Goal: Information Seeking & Learning: Find specific fact

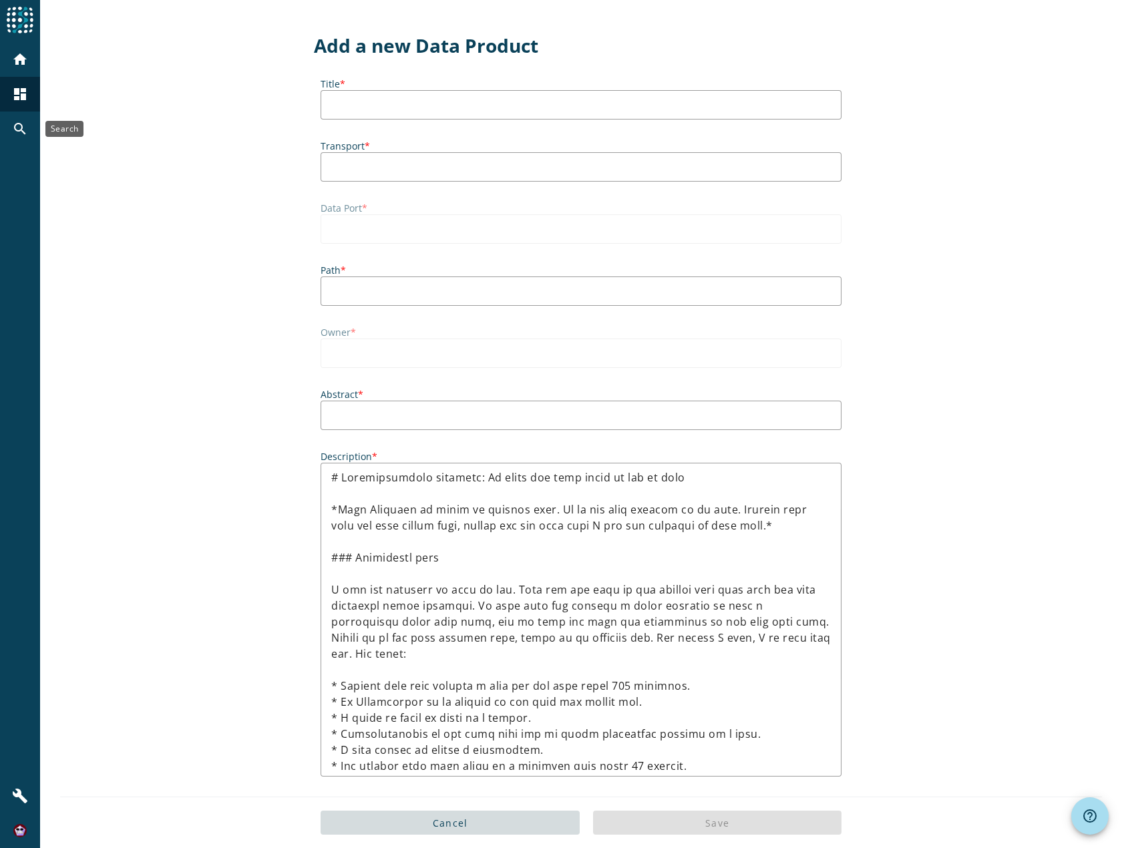
click at [19, 131] on mat-icon "search" at bounding box center [20, 129] width 16 height 16
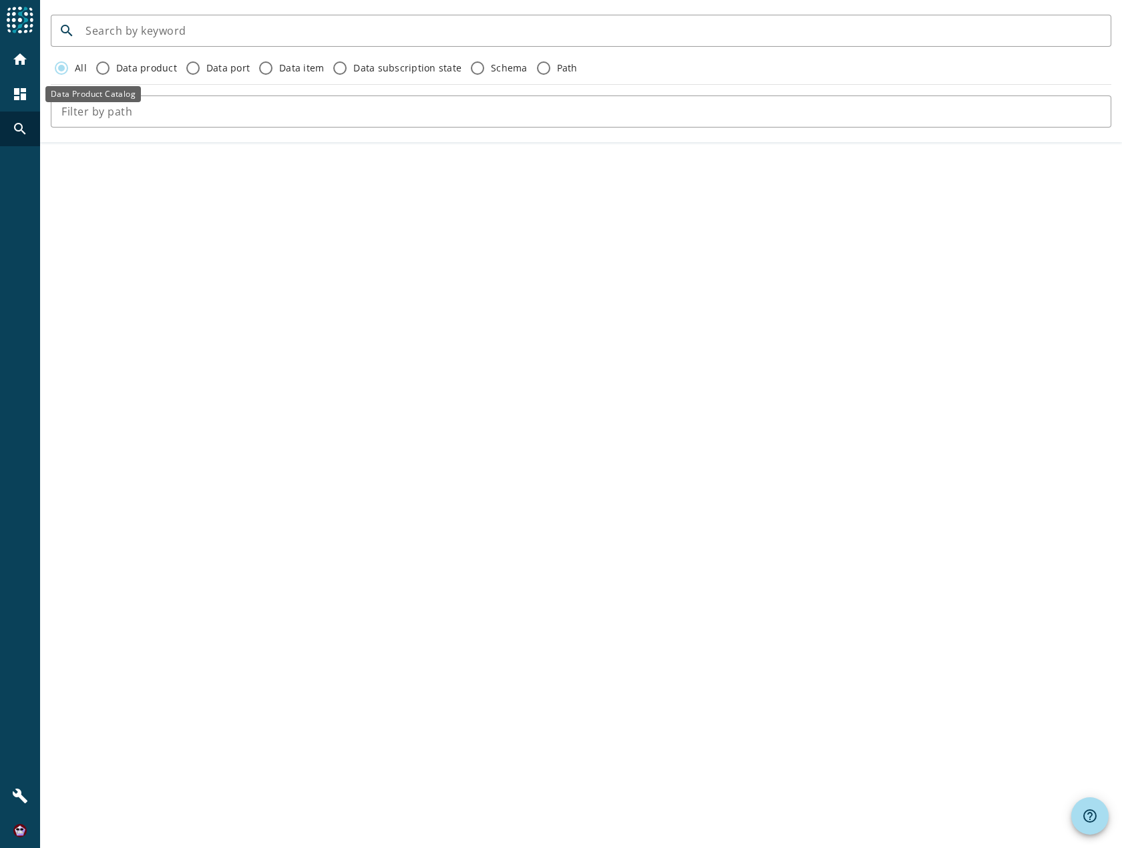
click at [7, 96] on div "dashboard" at bounding box center [20, 94] width 35 height 35
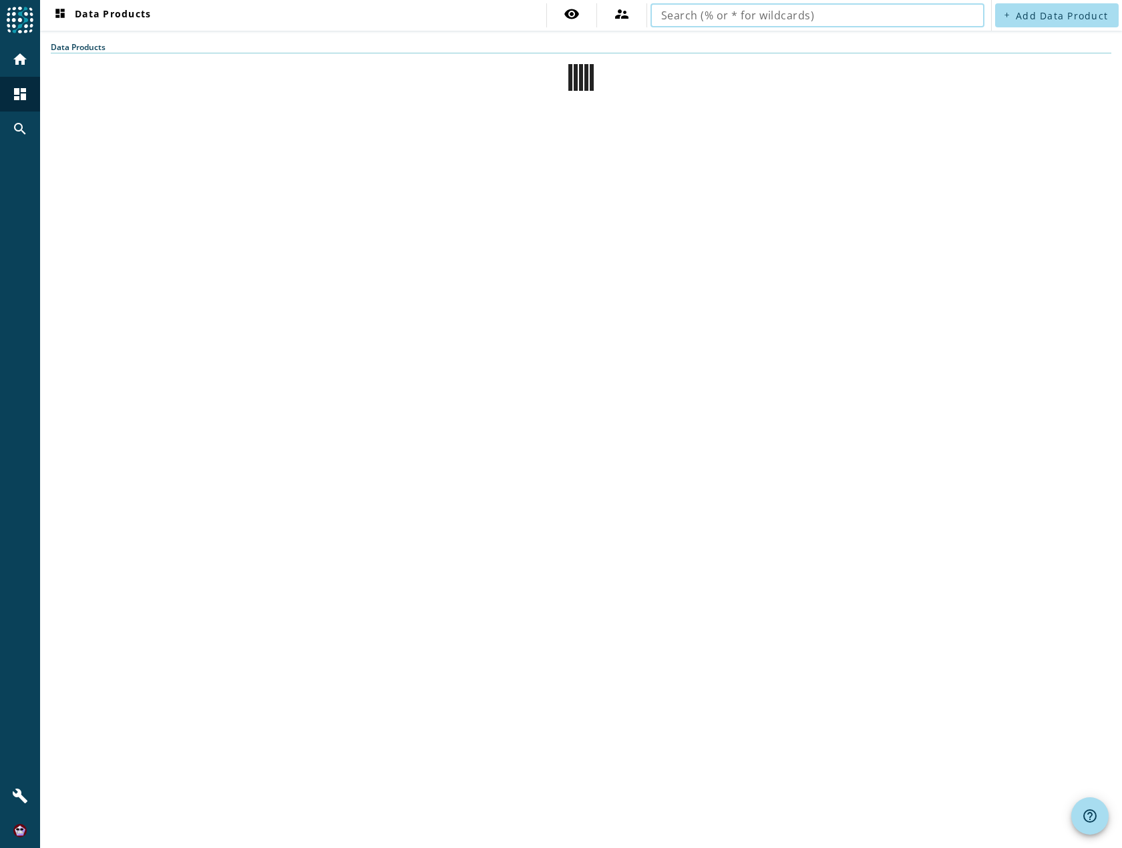
click at [718, 15] on input "text" at bounding box center [817, 15] width 313 height 16
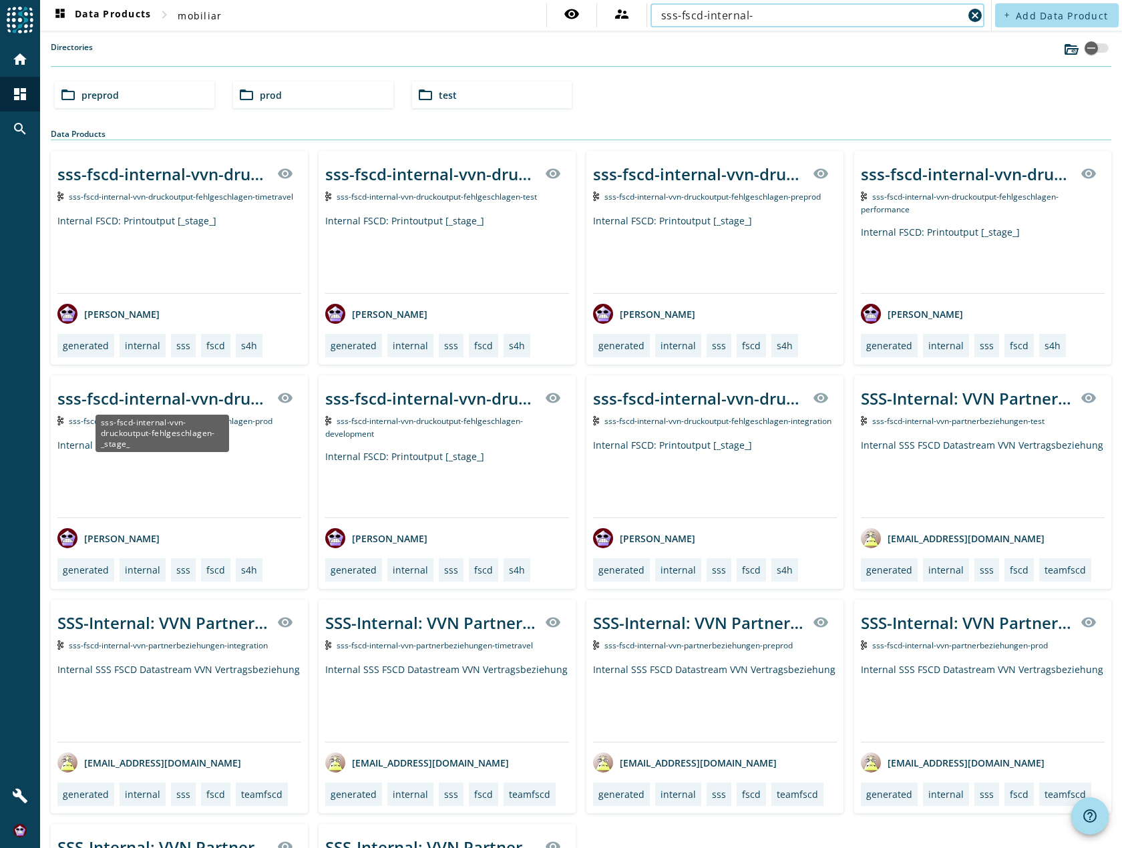
type input "sss-fscd-internal-"
click at [211, 395] on div "sss-fscd-internal-vvn-druckoutput-fehlgeschlagen-_stage_" at bounding box center [163, 398] width 212 height 22
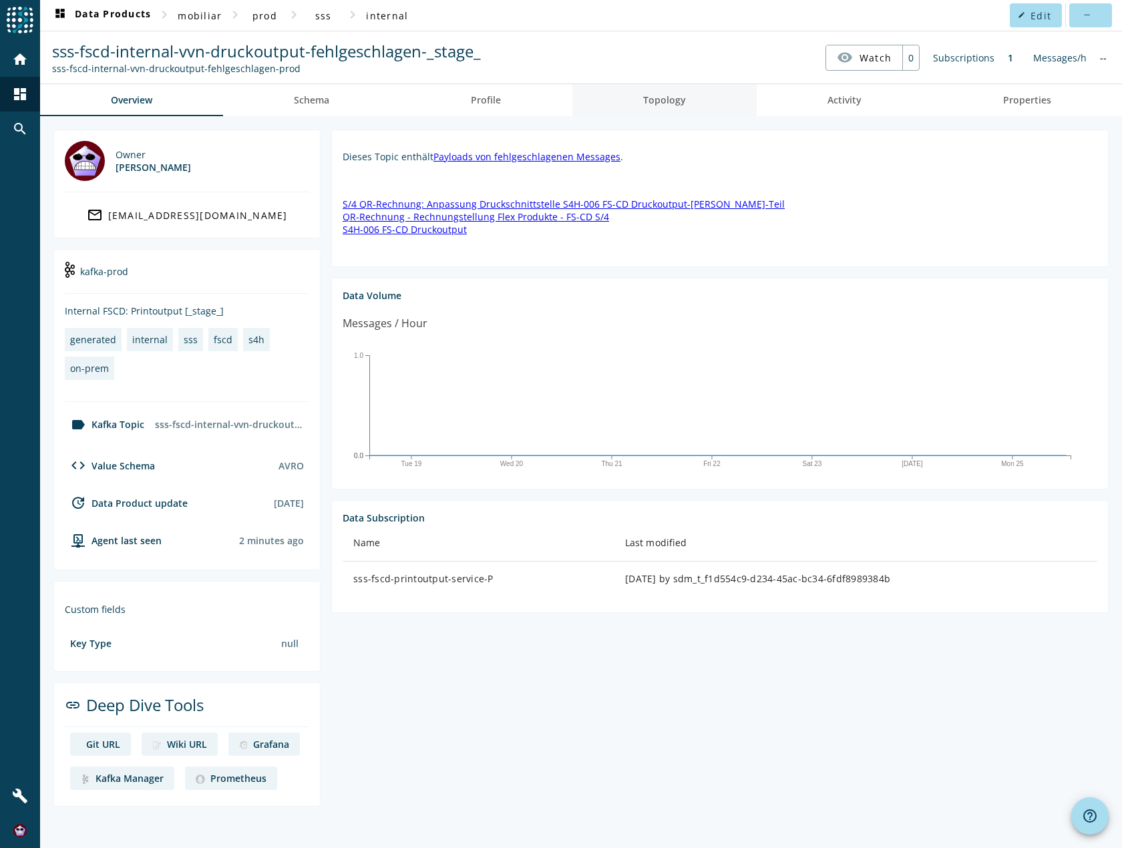
click at [627, 97] on link "Topology" at bounding box center [664, 100] width 184 height 32
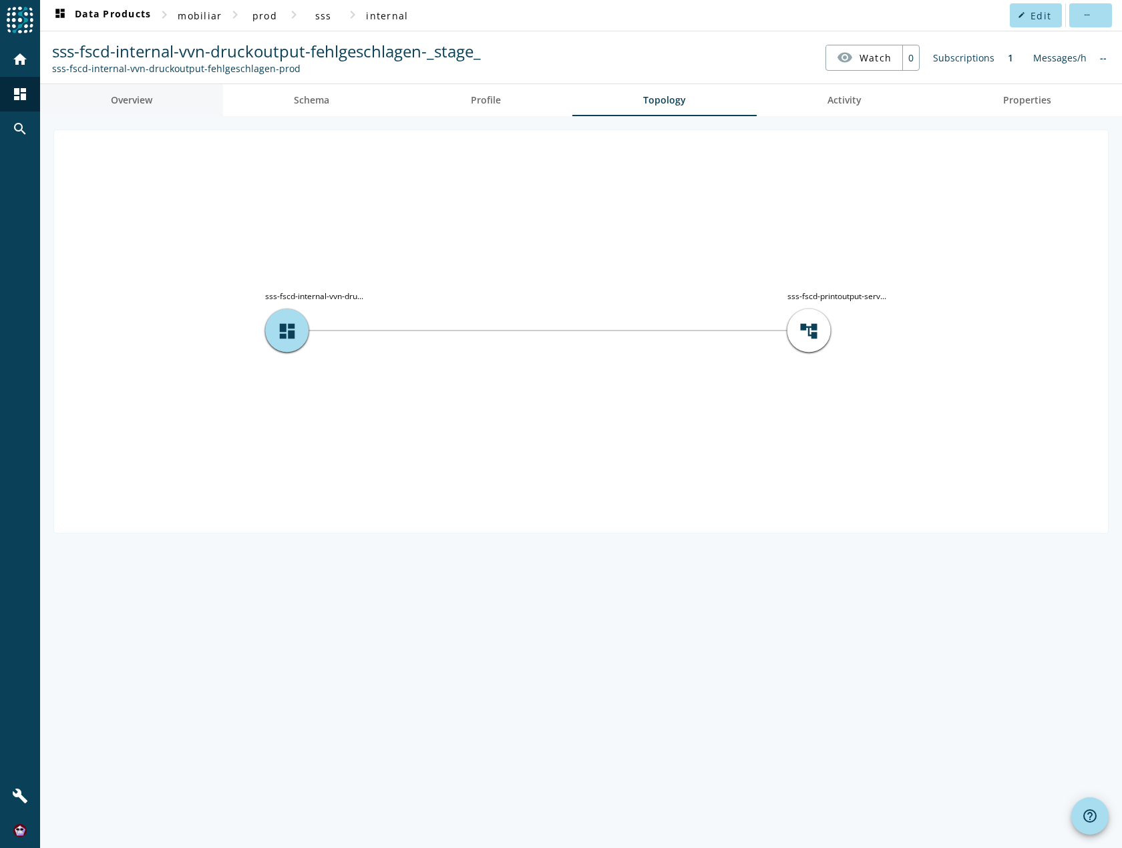
click at [136, 104] on span "Overview" at bounding box center [131, 100] width 41 height 9
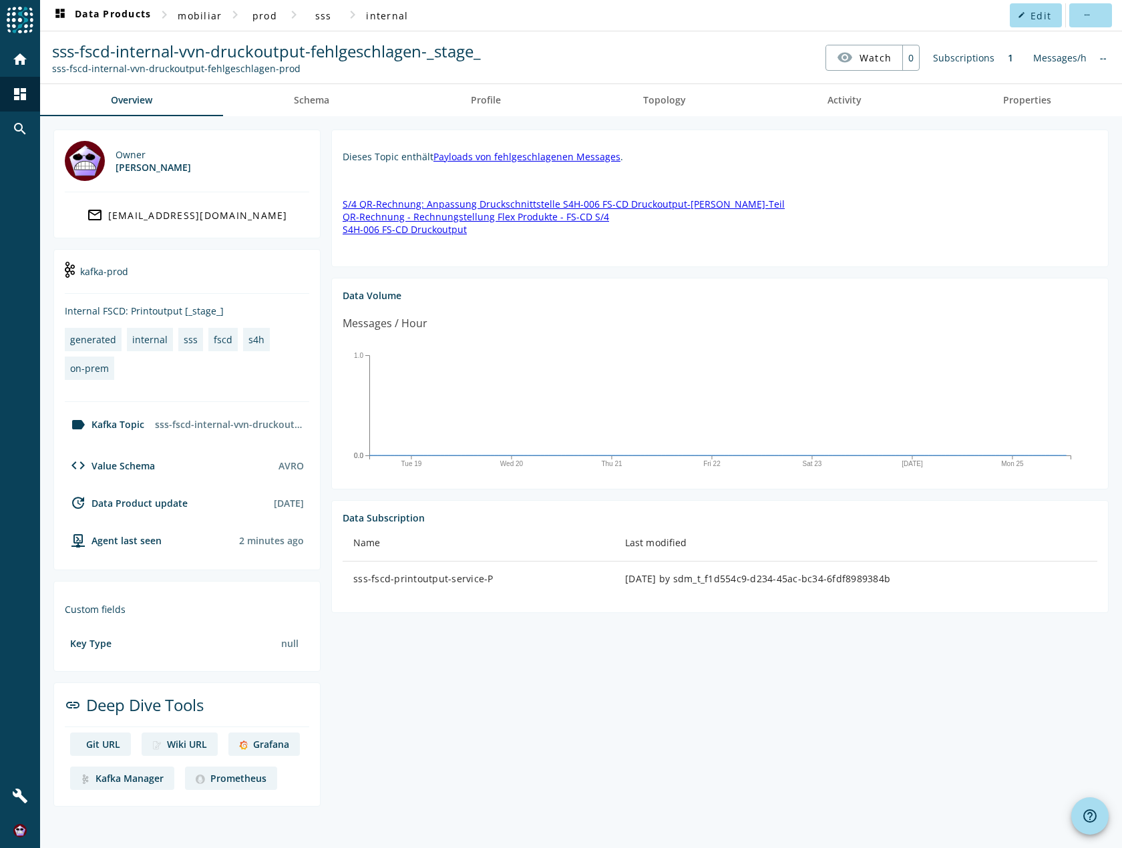
click at [262, 743] on div "Grafana" at bounding box center [271, 744] width 36 height 13
